Goal: Find specific page/section: Find specific page/section

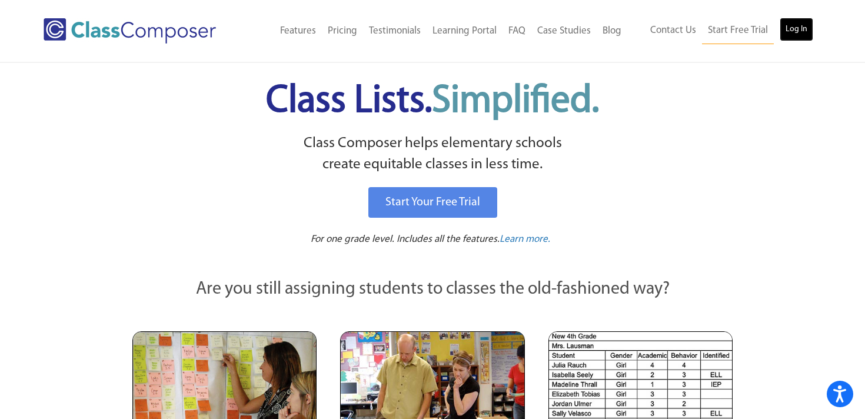
click at [790, 35] on link "Log In" at bounding box center [797, 30] width 34 height 24
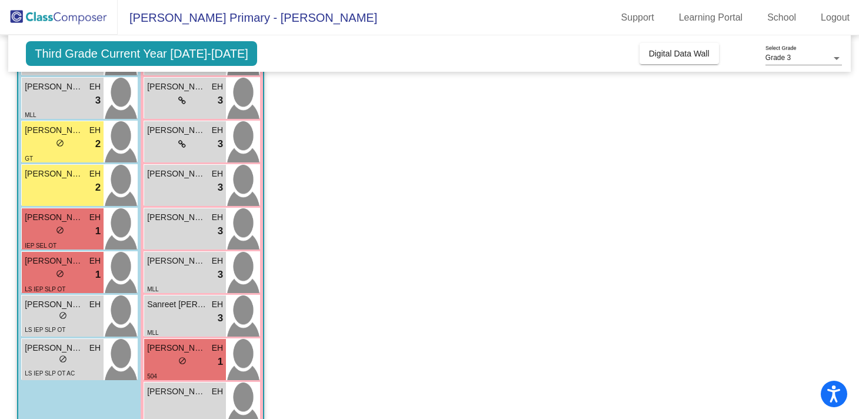
scroll to position [311, 0]
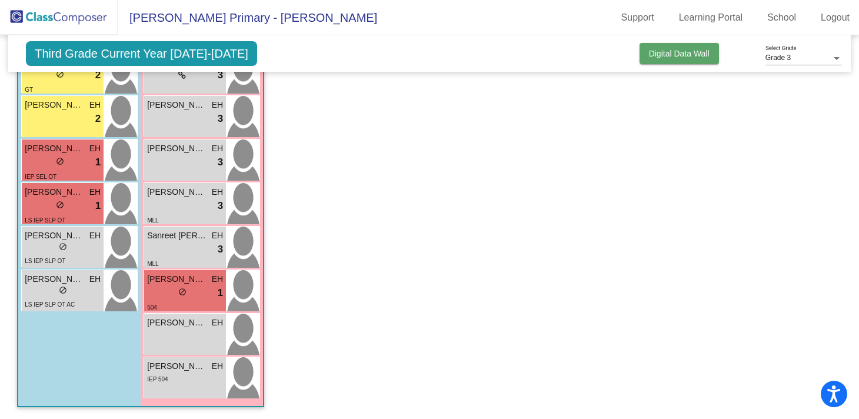
click at [685, 55] on span "Digital Data Wall" at bounding box center [679, 53] width 61 height 9
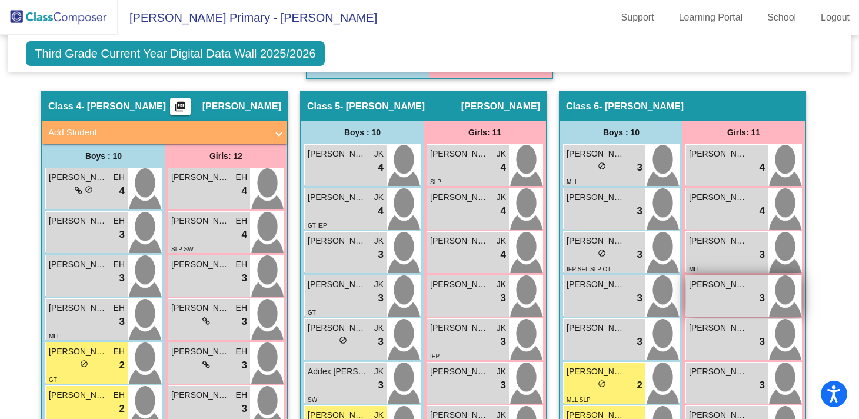
scroll to position [863, 0]
